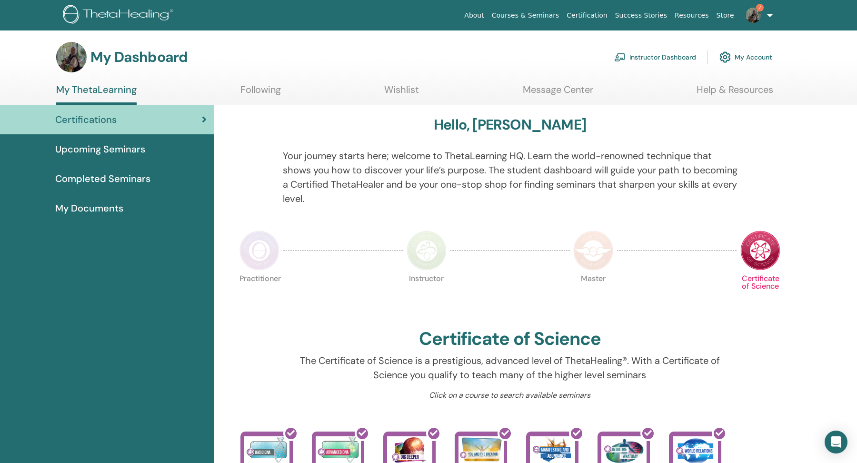
click at [659, 61] on link "Instructor Dashboard" at bounding box center [656, 57] width 82 height 21
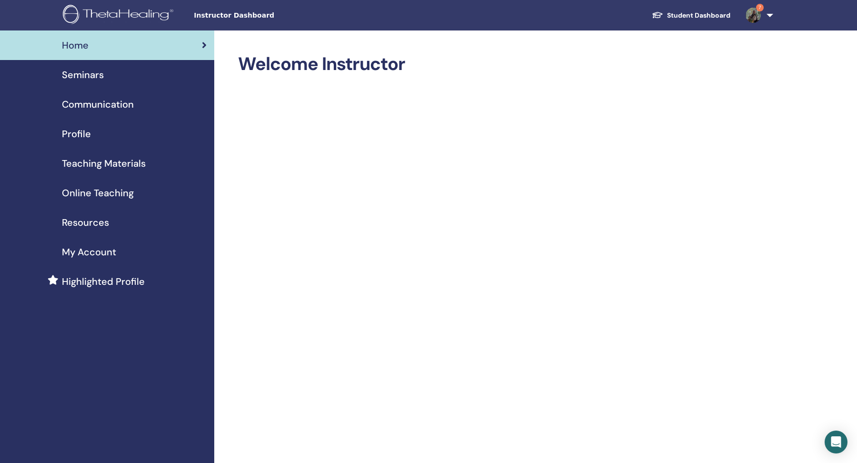
click at [138, 252] on div "My Account" at bounding box center [107, 252] width 199 height 14
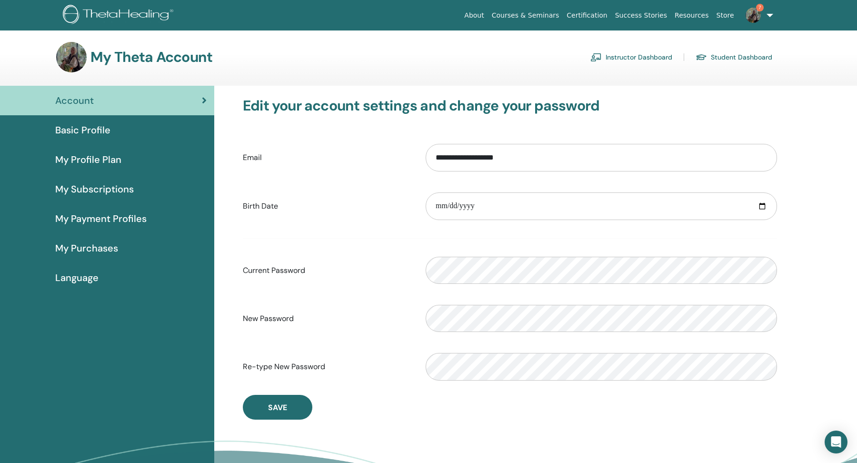
click at [100, 249] on span "My Purchases" at bounding box center [86, 248] width 63 height 14
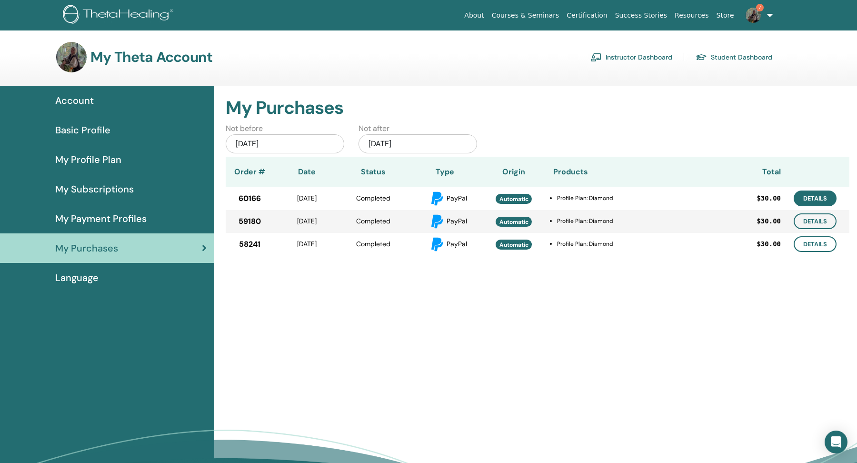
click at [822, 204] on link "Details" at bounding box center [815, 199] width 43 height 16
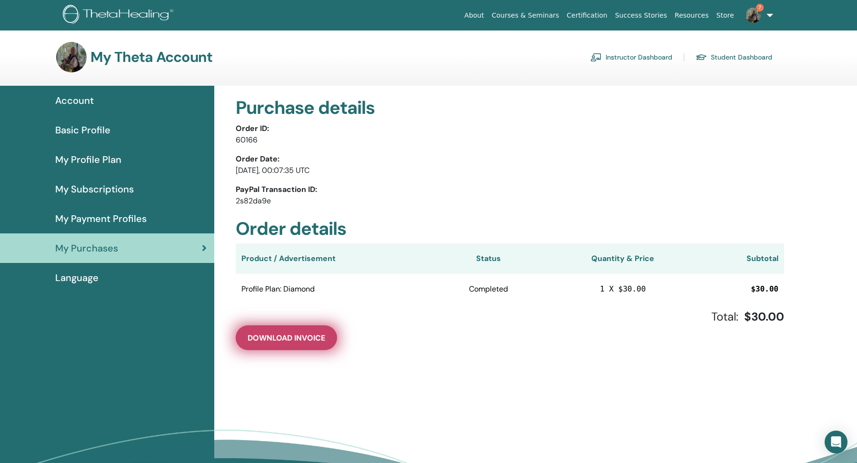
click at [303, 329] on button "Download Invoice" at bounding box center [286, 337] width 101 height 25
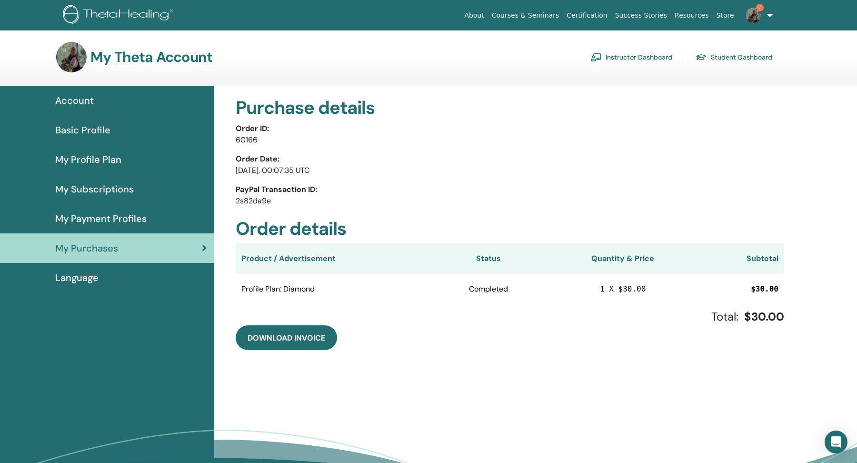
click at [173, 249] on div "My Purchases" at bounding box center [107, 248] width 199 height 14
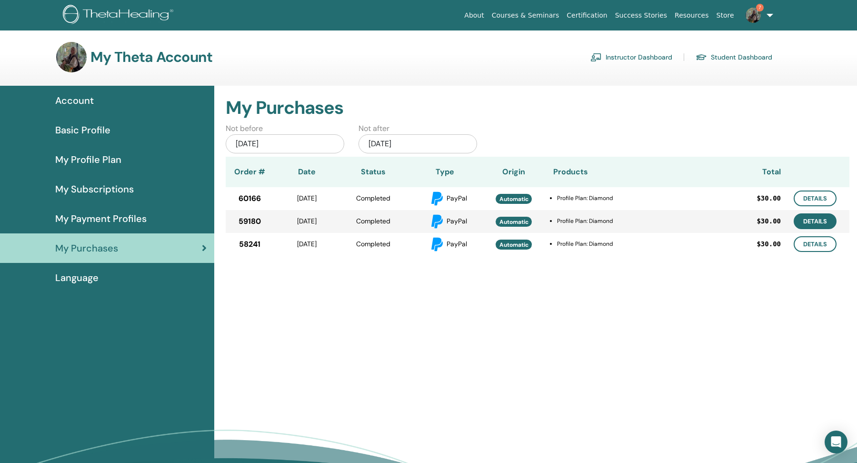
click at [825, 219] on link "Details" at bounding box center [815, 221] width 43 height 16
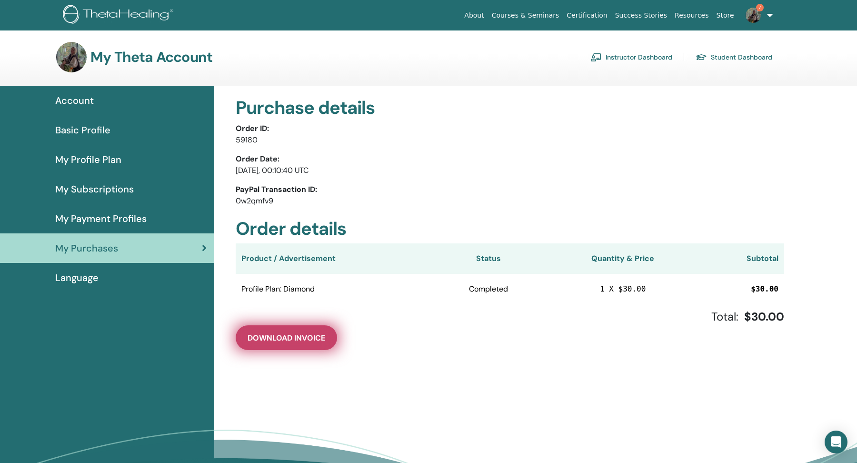
click at [279, 343] on span "Download Invoice" at bounding box center [287, 338] width 78 height 10
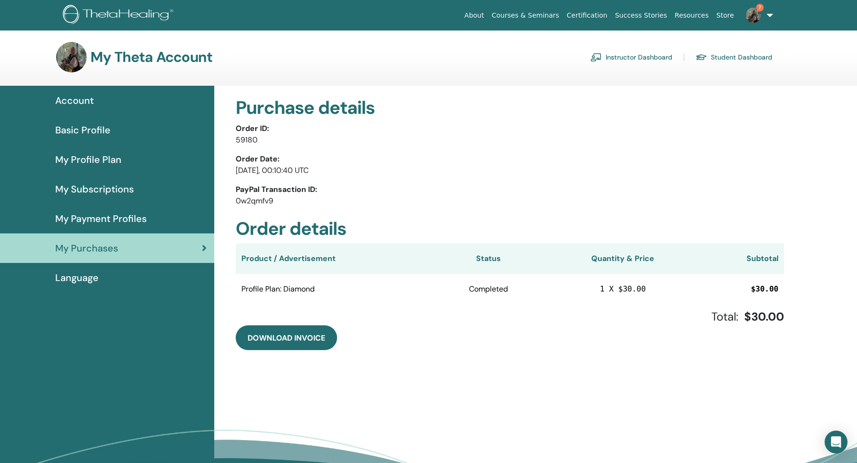
click at [133, 232] on link "My Payment Profiles" at bounding box center [107, 219] width 214 height 30
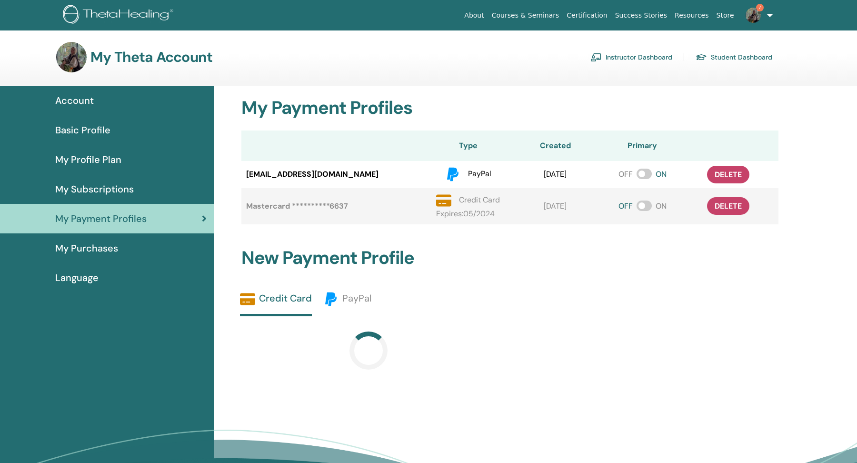
click at [169, 251] on div "My Purchases" at bounding box center [107, 248] width 199 height 14
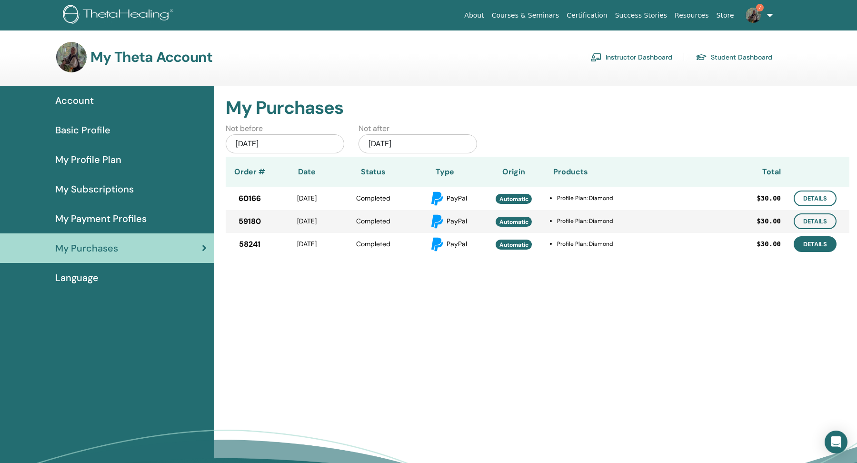
click at [809, 252] on link "Details" at bounding box center [815, 244] width 43 height 16
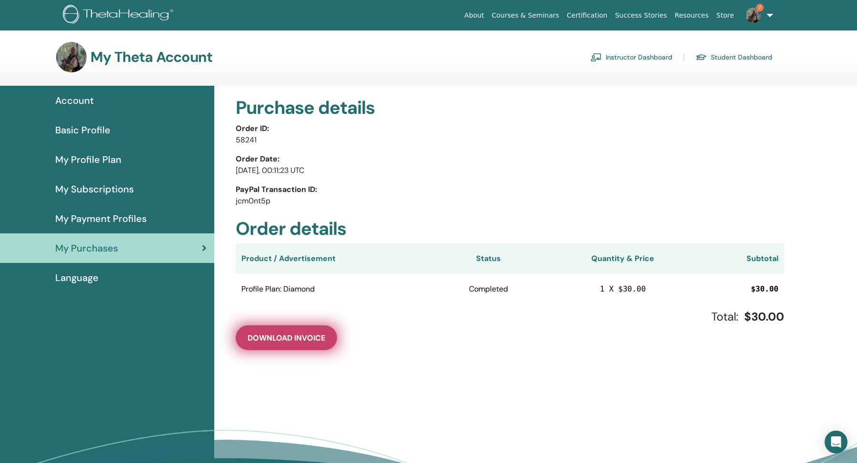
click at [328, 340] on button "Download Invoice" at bounding box center [286, 337] width 101 height 25
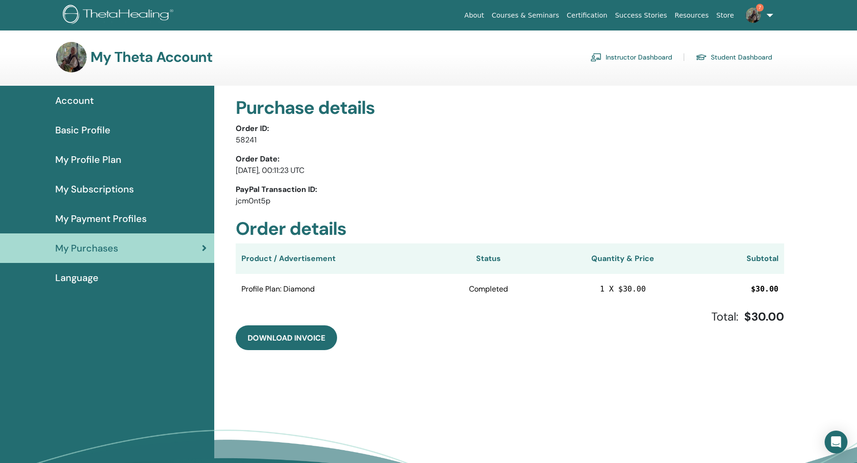
click at [472, 174] on p "May/25, 2025, 00:11:23 UTC" at bounding box center [510, 170] width 549 height 11
click at [110, 185] on span "My Subscriptions" at bounding box center [94, 189] width 79 height 14
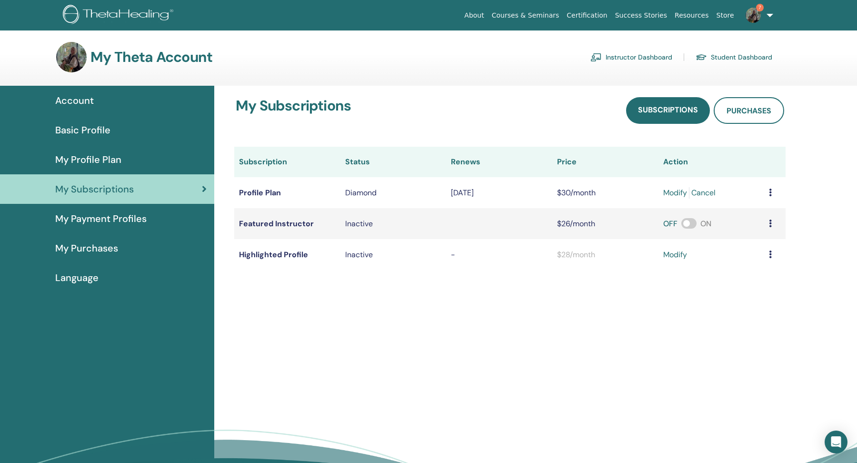
click at [149, 216] on div "My Payment Profiles" at bounding box center [107, 219] width 199 height 14
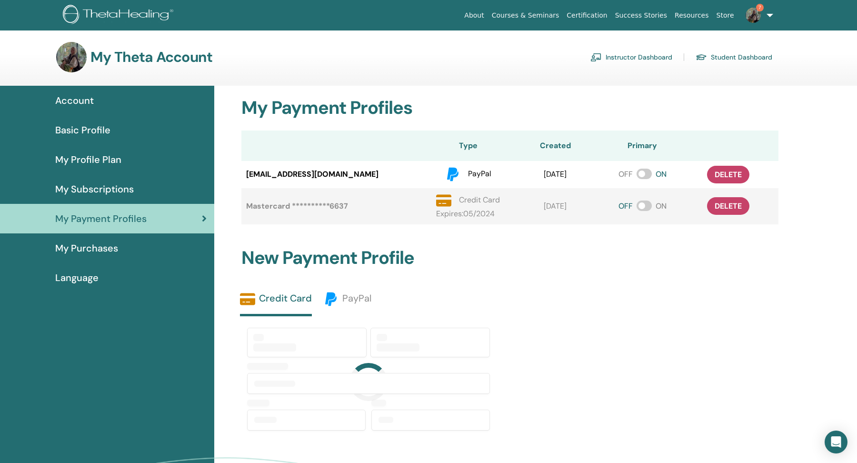
click at [94, 249] on span "My Purchases" at bounding box center [86, 248] width 63 height 14
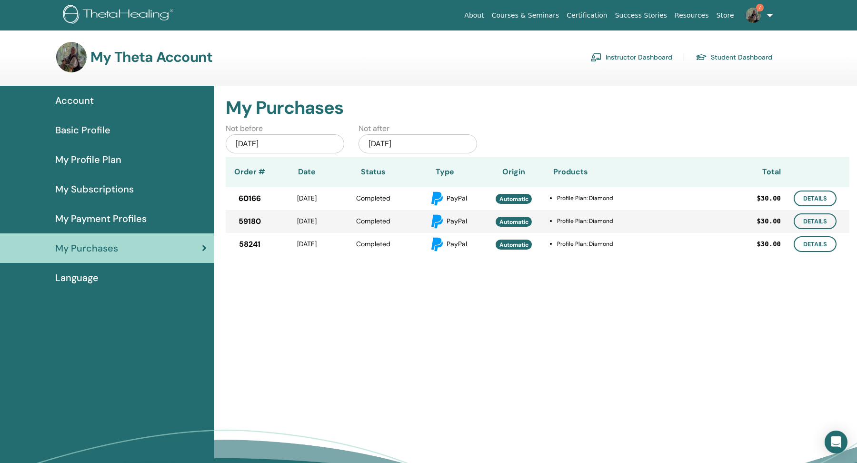
click at [248, 143] on div "[DATE]" at bounding box center [285, 143] width 119 height 19
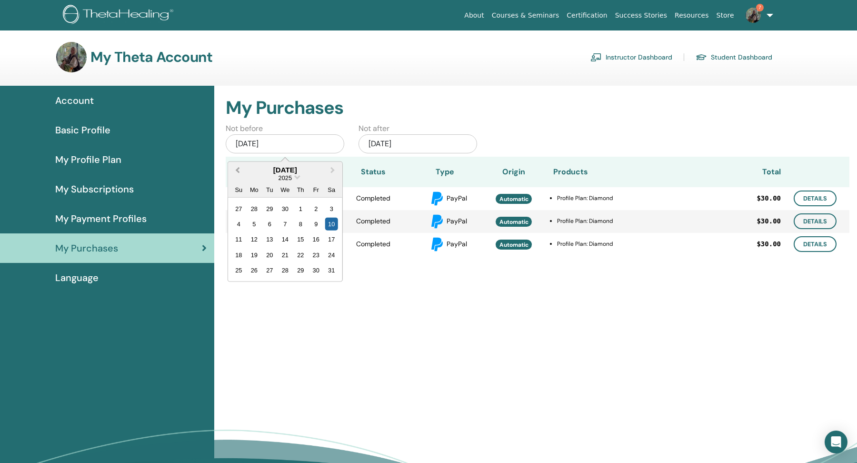
click at [236, 165] on button "Previous Month" at bounding box center [236, 169] width 15 height 15
click at [333, 165] on button "Next Month" at bounding box center [333, 169] width 15 height 15
click at [333, 208] on div "1" at bounding box center [331, 208] width 13 height 13
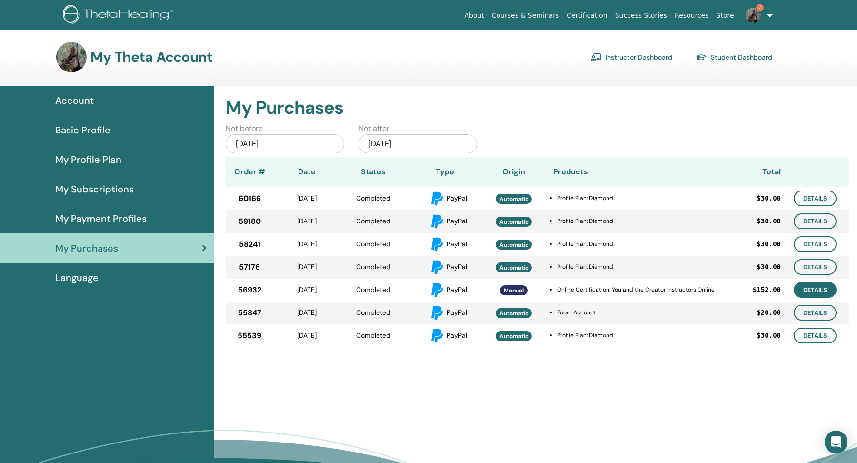
click at [809, 291] on link "Details" at bounding box center [815, 290] width 43 height 16
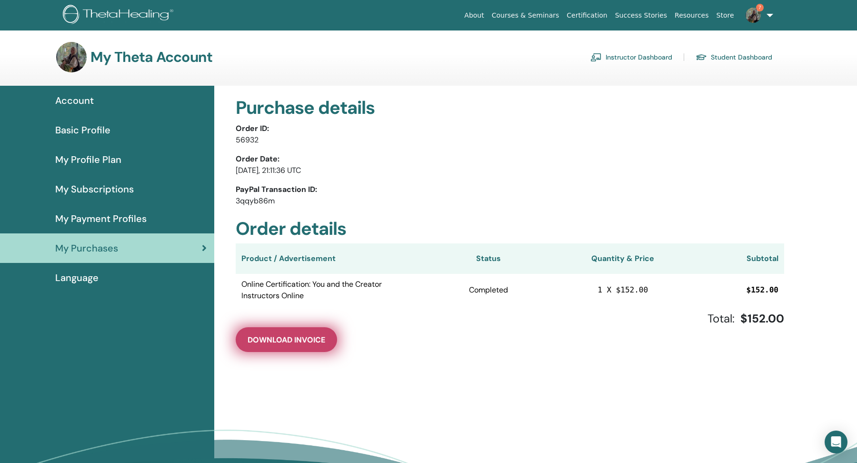
click at [315, 344] on span "Download Invoice" at bounding box center [287, 340] width 78 height 10
